Goal: Information Seeking & Learning: Check status

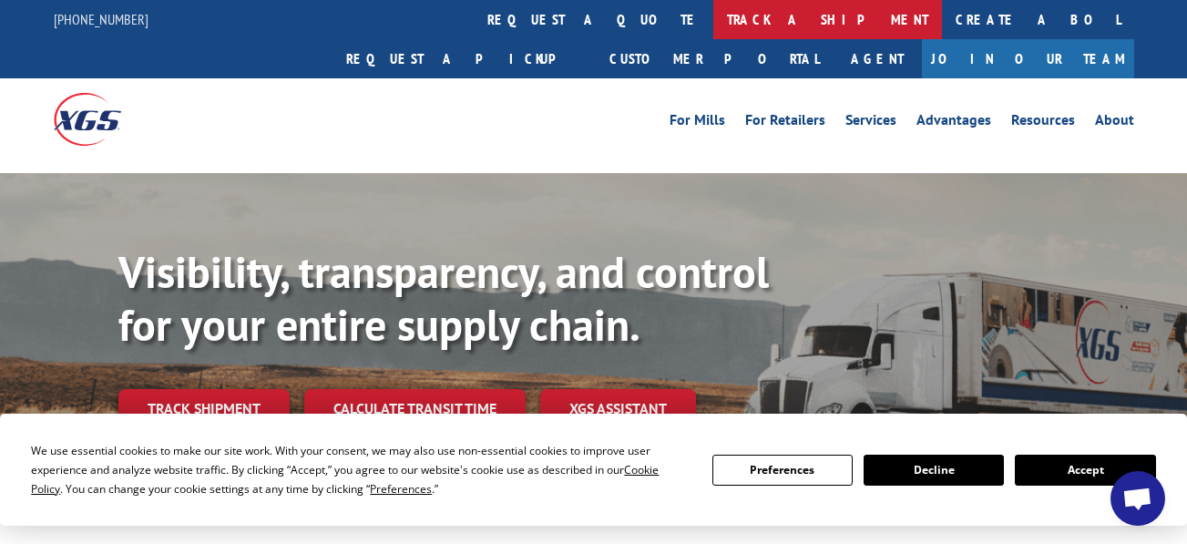
click at [713, 23] on link "track a shipment" at bounding box center [827, 19] width 229 height 39
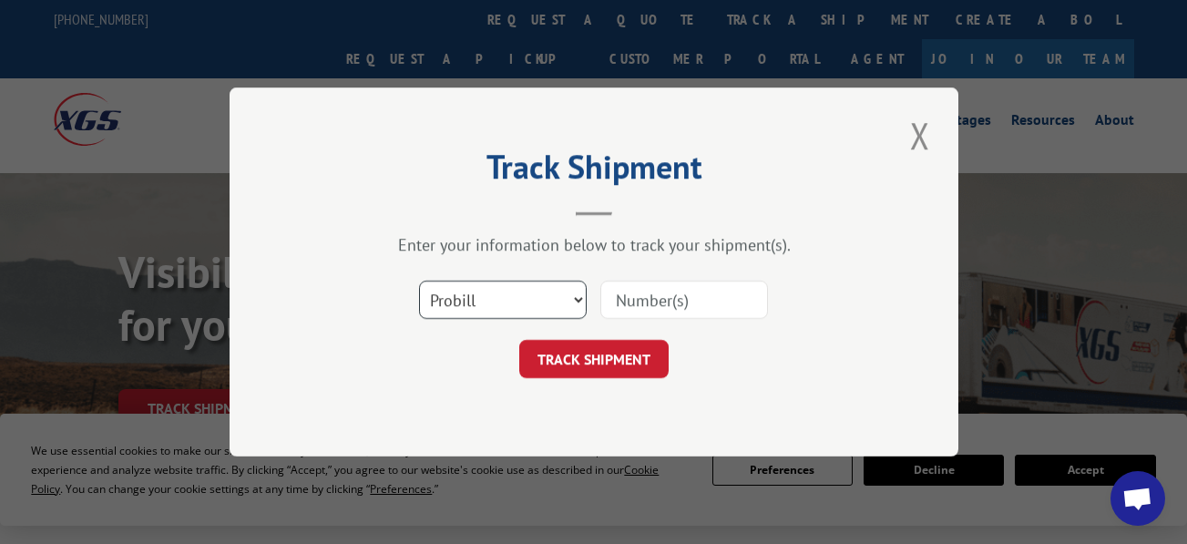
drag, startPoint x: 488, startPoint y: 298, endPoint x: 481, endPoint y: 311, distance: 15.5
click at [488, 298] on select "Select category... Probill BOL PO" at bounding box center [503, 299] width 168 height 38
drag, startPoint x: 617, startPoint y: 298, endPoint x: 627, endPoint y: 307, distance: 13.5
click at [617, 298] on input at bounding box center [684, 299] width 168 height 38
paste input "17512530"
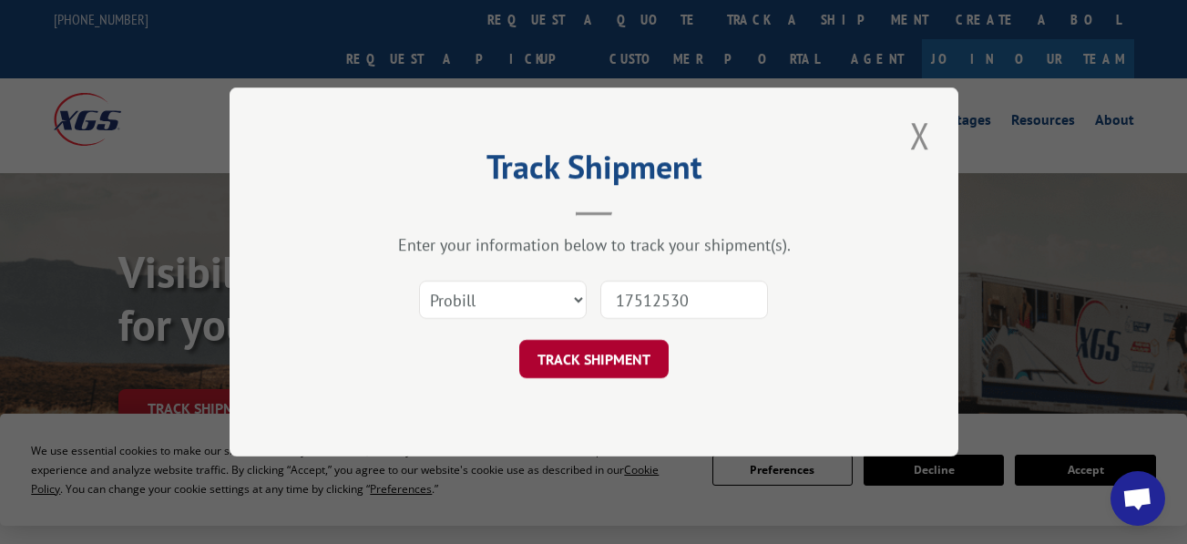
type input "17512530"
click at [630, 353] on button "TRACK SHIPMENT" at bounding box center [593, 359] width 149 height 38
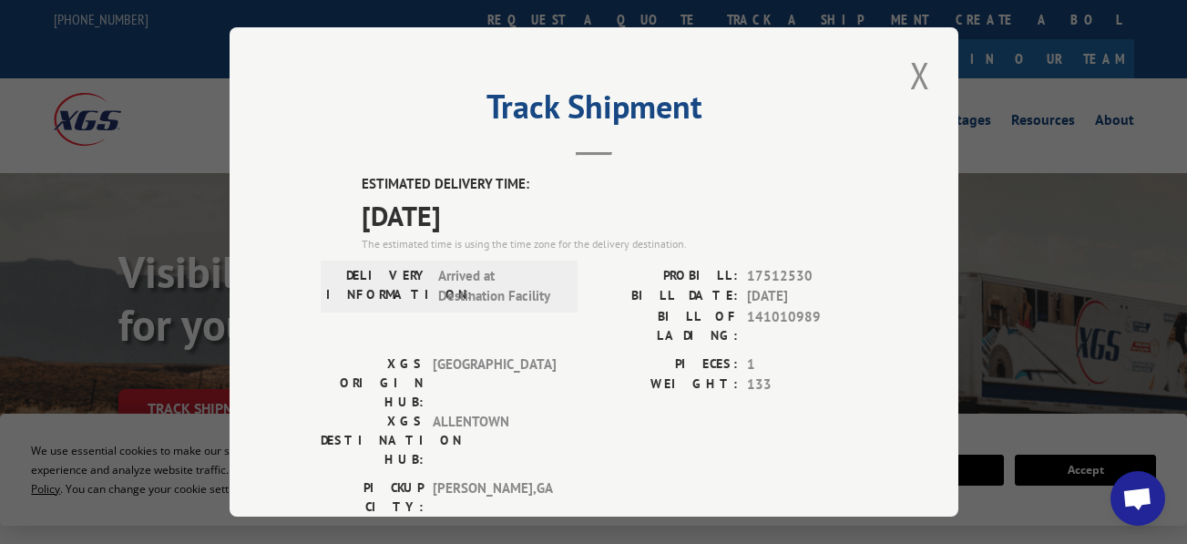
click at [487, 208] on span "[DATE]" at bounding box center [614, 214] width 505 height 41
click at [362, 216] on span "[DATE]" at bounding box center [614, 214] width 505 height 41
click at [637, 235] on div "The estimated time is using the time zone for the delivery destination." at bounding box center [614, 243] width 505 height 16
click at [607, 375] on div "PIECES: 1 WEIGHT: 133" at bounding box center [730, 415] width 273 height 124
click at [573, 477] on div "PICKUP CITY: [GEOGRAPHIC_DATA] , [GEOGRAPHIC_DATA] DELIVERY CITY: [GEOGRAPHIC_D…" at bounding box center [594, 520] width 546 height 86
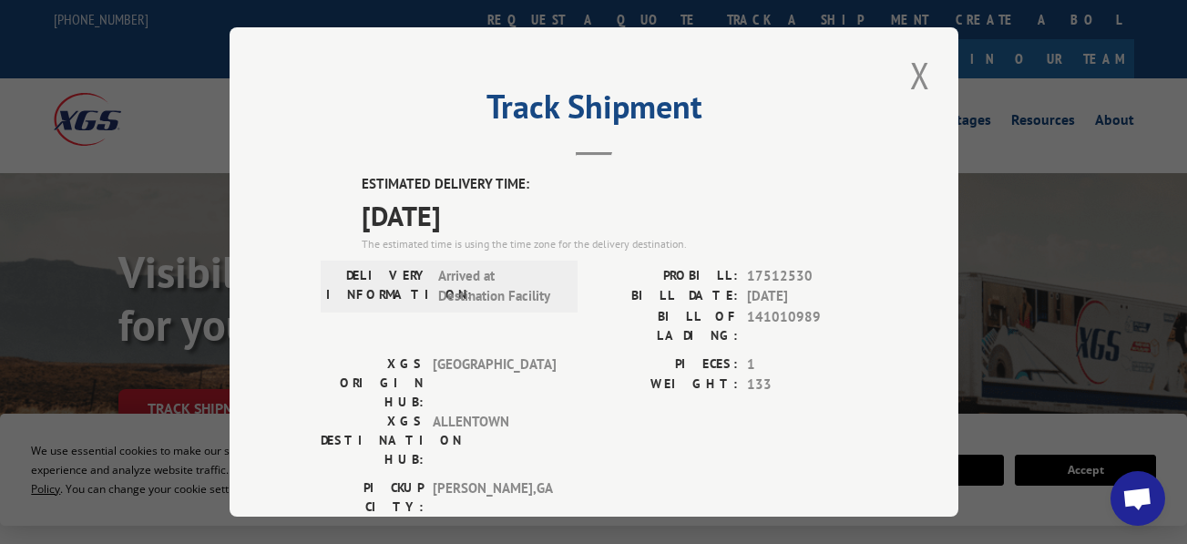
click at [538, 301] on div "DELIVERY INFORMATION: Arrived at Destination Facility" at bounding box center [449, 286] width 257 height 52
click at [530, 515] on span "[GEOGRAPHIC_DATA] , [GEOGRAPHIC_DATA]" at bounding box center [494, 534] width 123 height 38
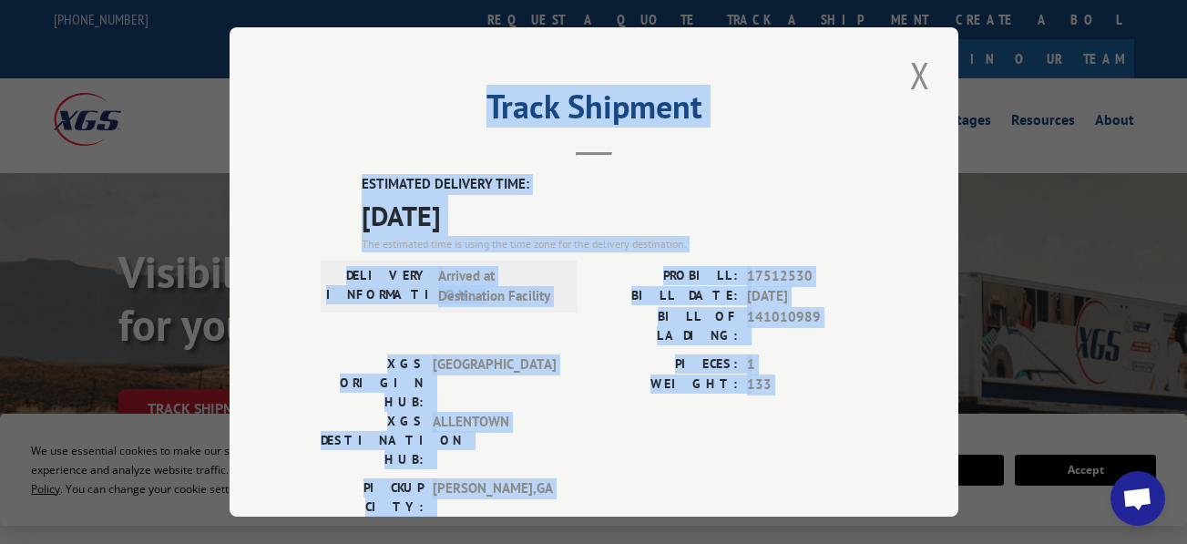
drag, startPoint x: 530, startPoint y: 436, endPoint x: 260, endPoint y: 97, distance: 434.2
click at [260, 97] on div "Track Shipment ESTIMATED DELIVERY TIME: [DATE] The estimated time is using the …" at bounding box center [593, 271] width 729 height 489
drag, startPoint x: 260, startPoint y: 97, endPoint x: 452, endPoint y: 199, distance: 218.0
click at [406, 132] on header "Track Shipment" at bounding box center [594, 125] width 546 height 62
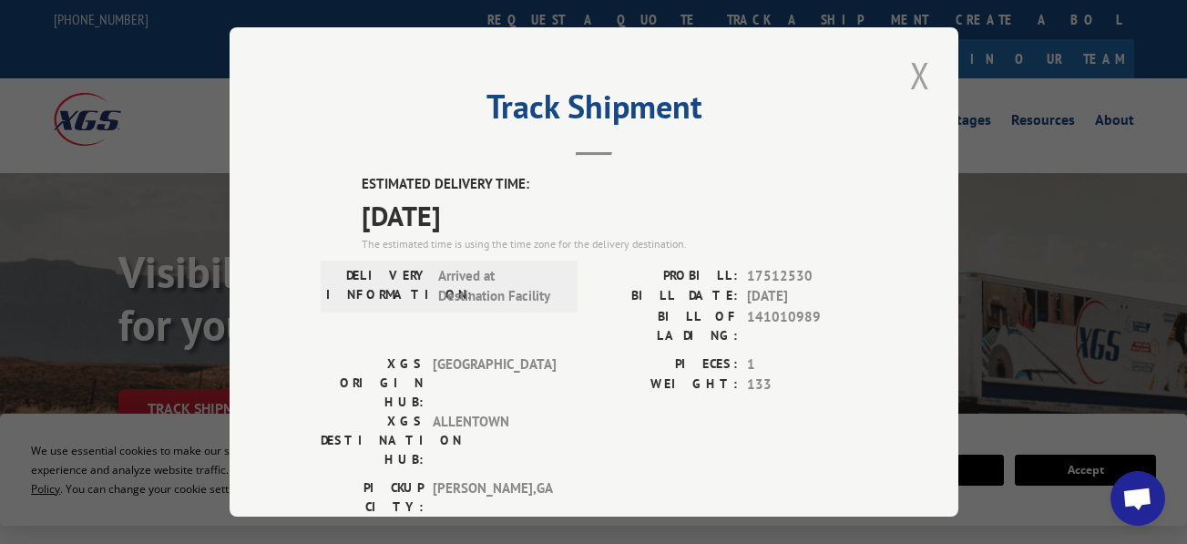
click at [915, 56] on button "Close modal" at bounding box center [919, 75] width 31 height 50
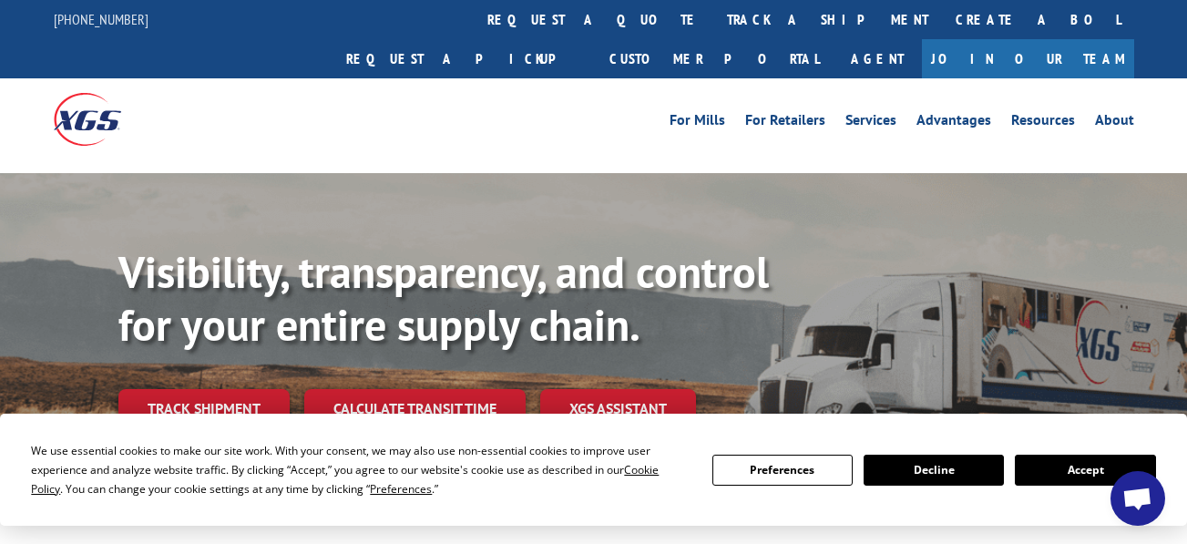
click at [633, 173] on div "Visibility, transparency, and control for your entire supply chain. Track shipm…" at bounding box center [593, 360] width 1187 height 374
click at [474, 106] on div "For [PERSON_NAME] For Retailers Services Advantages Resources About For [PERSON…" at bounding box center [594, 118] width 1080 height 81
